Goal: Task Accomplishment & Management: Manage account settings

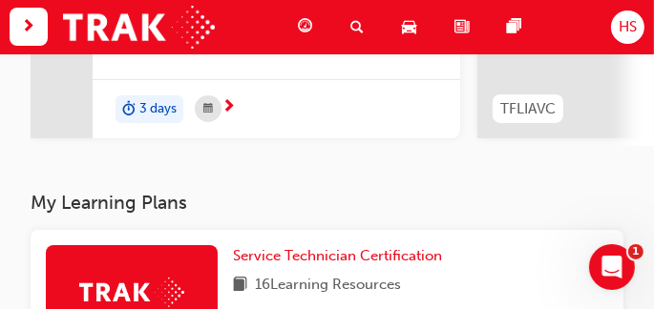
scroll to position [205, 0]
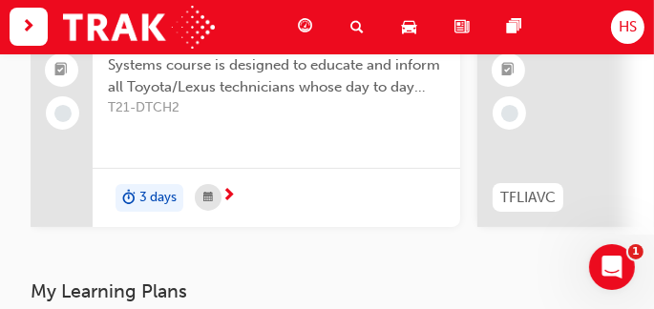
click at [631, 29] on span "HS" at bounding box center [627, 27] width 18 height 22
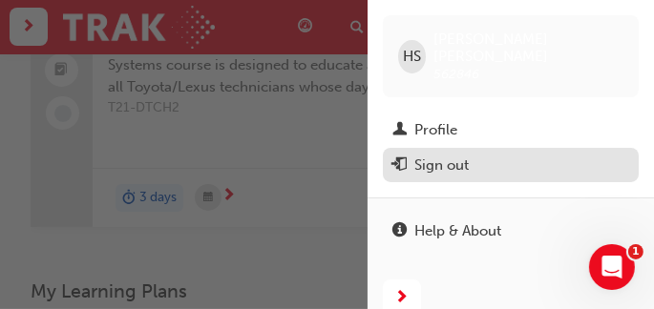
click at [447, 155] on div "Sign out" at bounding box center [441, 166] width 54 height 22
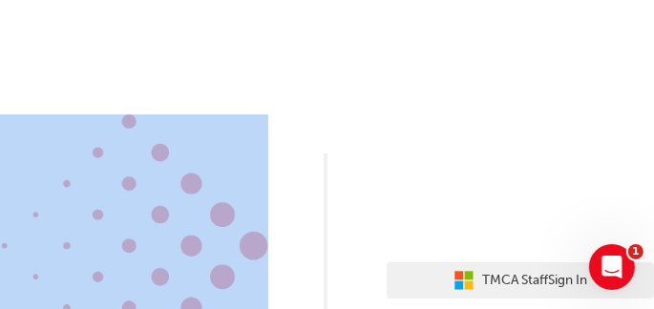
click at [288, 100] on div "TMCA Staff Sign In Dealer Staff Sign In User Authentication Icon - Blue Person,…" at bounding box center [327, 273] width 654 height 547
click at [642, 244] on body "Your version of Internet Explorer is outdated and not supported. Please upgrade…" at bounding box center [327, 154] width 654 height 309
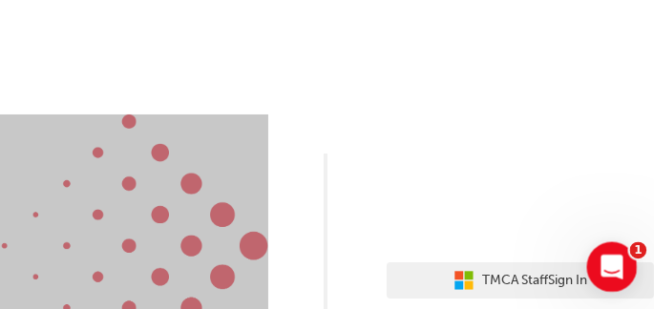
click at [618, 257] on icon "Open Intercom Messenger" at bounding box center [608, 264] width 31 height 31
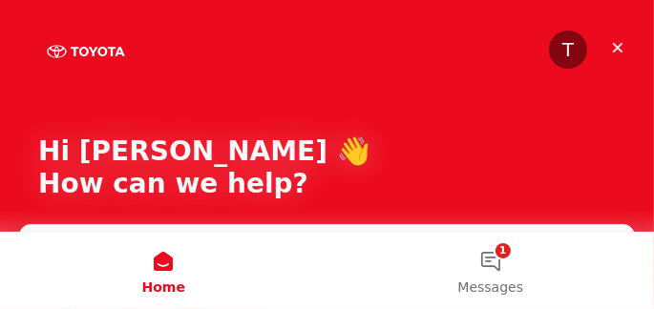
drag, startPoint x: 360, startPoint y: 195, endPoint x: 292, endPoint y: 220, distance: 72.5
click at [294, 220] on div "T Hi [PERSON_NAME] 👋 How can we help?" at bounding box center [326, 171] width 615 height 343
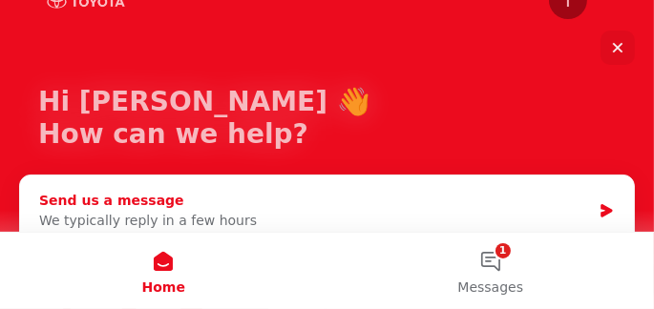
scroll to position [65, 0]
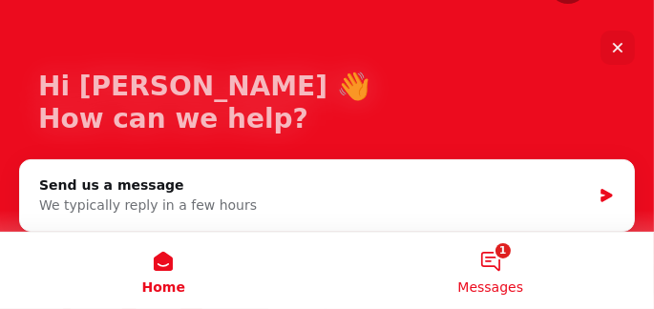
click at [496, 260] on button "1 Messages" at bounding box center [490, 271] width 327 height 76
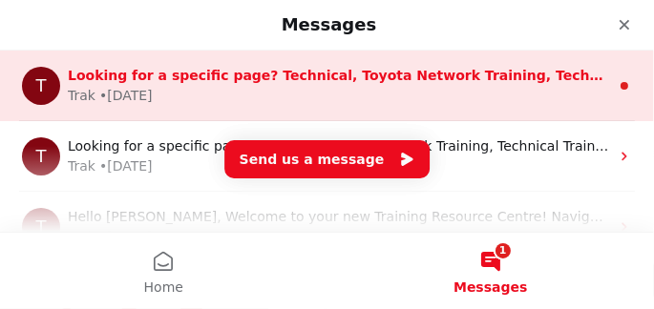
click at [364, 109] on div "T Looking for a specific page? Technical, Toyota Network Training, Technical Tr…" at bounding box center [327, 86] width 654 height 71
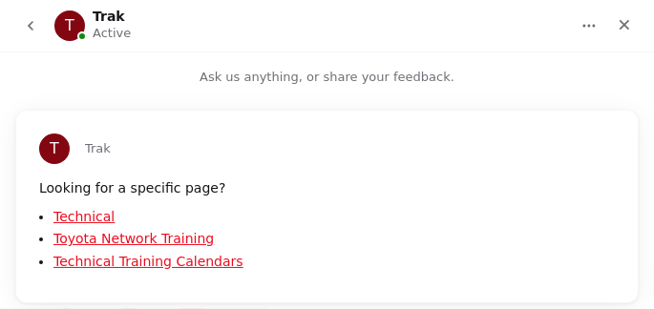
scroll to position [32, 0]
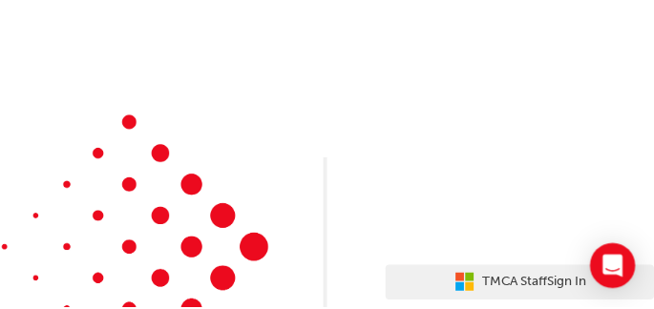
scroll to position [205, 0]
